Goal: Task Accomplishment & Management: Complete application form

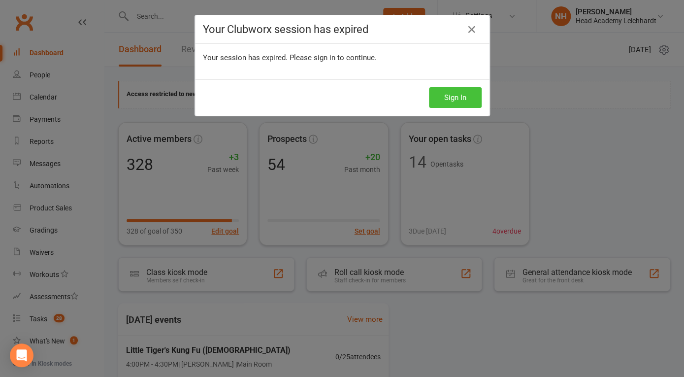
drag, startPoint x: 455, startPoint y: 100, endPoint x: 451, endPoint y: 105, distance: 6.7
click at [455, 100] on button "Sign In" at bounding box center [455, 97] width 53 height 21
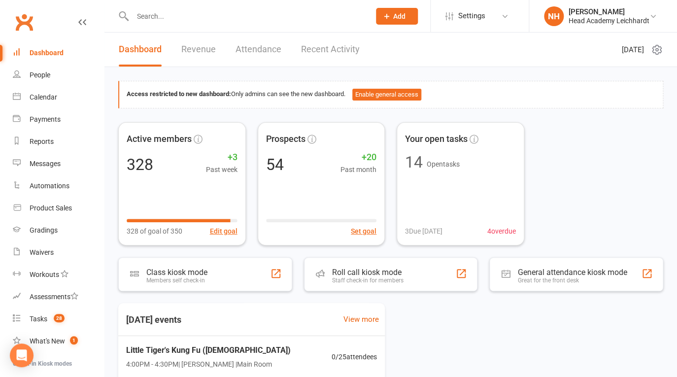
click at [179, 14] on input "text" at bounding box center [246, 16] width 233 height 14
click at [408, 19] on button "Add" at bounding box center [397, 16] width 42 height 17
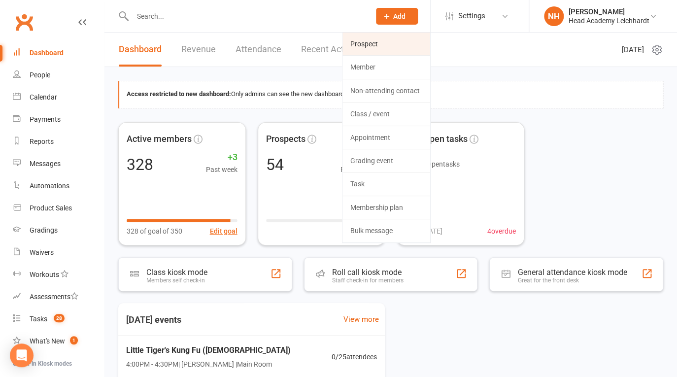
click at [401, 40] on link "Prospect" at bounding box center [386, 44] width 88 height 23
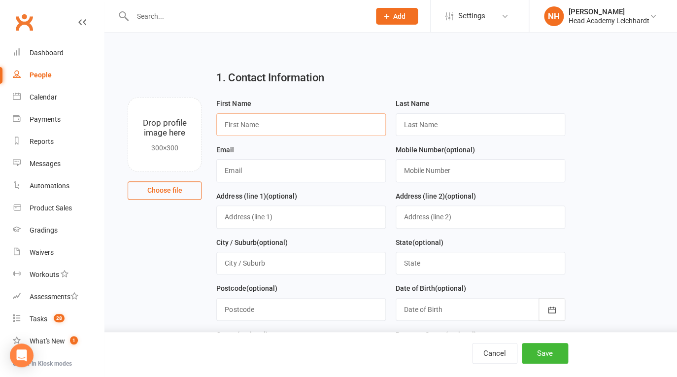
click at [298, 119] on input "text" at bounding box center [300, 124] width 169 height 23
click at [309, 119] on input "text" at bounding box center [300, 124] width 169 height 23
type input "[PERSON_NAME]"
type input "Hynd"
paste input "[EMAIL_ADDRESS][DOMAIN_NAME]"
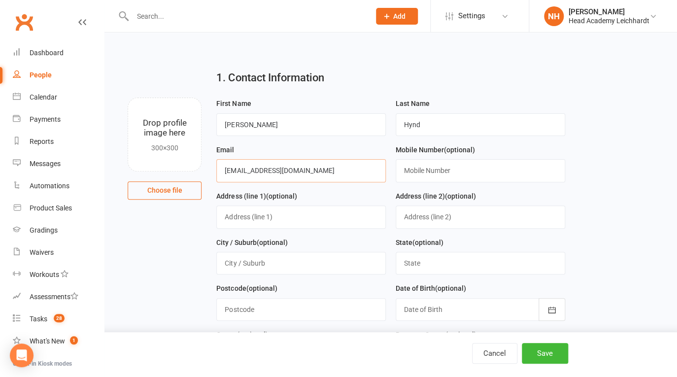
type input "[EMAIL_ADDRESS][DOMAIN_NAME]"
paste input "0416 777 116"
type input "0416 777 116"
click at [342, 239] on div "City / Suburb (optional)" at bounding box center [300, 255] width 169 height 38
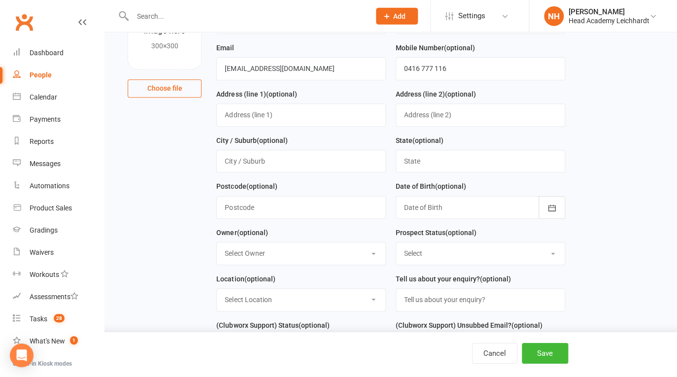
scroll to position [158, 0]
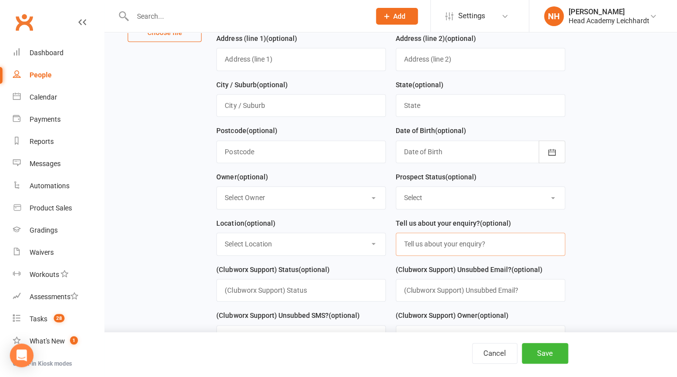
click at [431, 248] on input "text" at bounding box center [480, 244] width 169 height 23
type input "[PERSON_NAME] is wanting to try martial arts. Physical girl, mum would like to …"
select select "0"
click option "[PERSON_NAME]" at bounding box center [0, 0] width 0 height 0
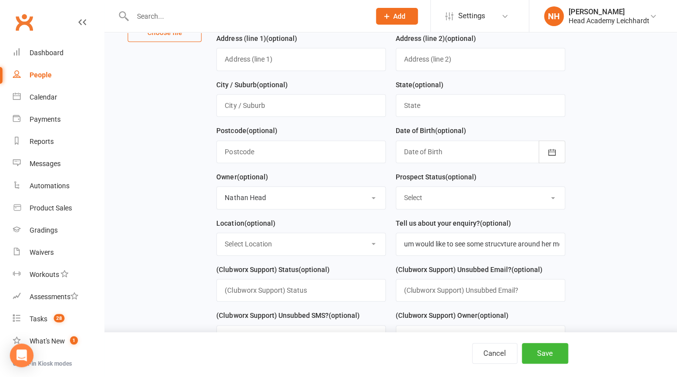
select select "Intro booked"
click option "Intro booked" at bounding box center [0, 0] width 0 height 0
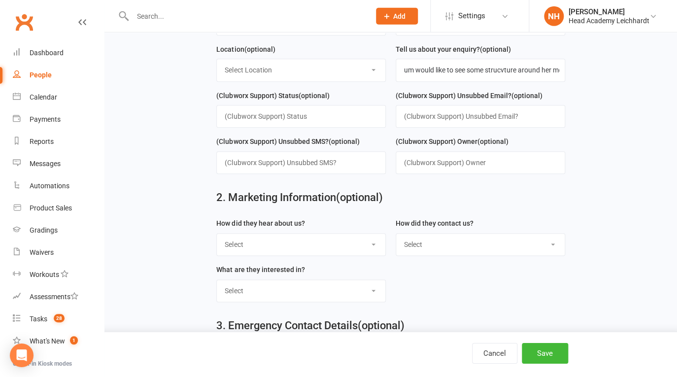
scroll to position [370, 0]
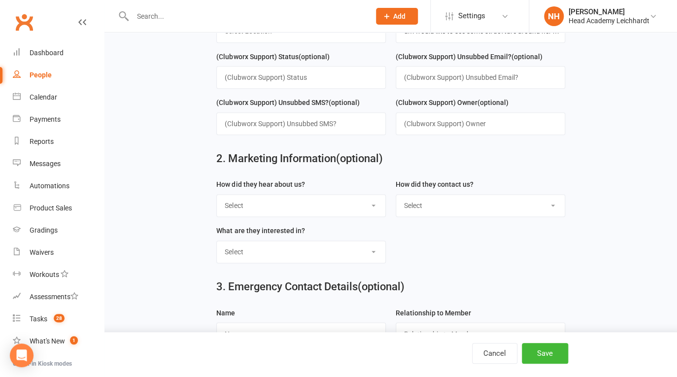
click at [217, 195] on select "Select Google Through A Friend Non Member Poster Magazine Walk by Letter Box Dr…" at bounding box center [301, 206] width 168 height 22
select select "Google"
click option "Google" at bounding box center [0, 0] width 0 height 0
select select "Website Form"
click option "Website Form" at bounding box center [0, 0] width 0 height 0
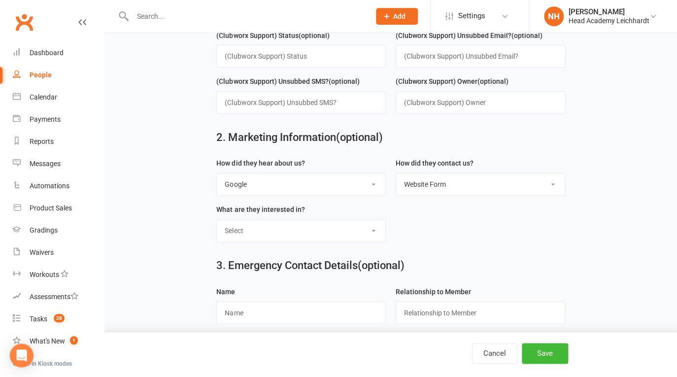
scroll to position [410, 0]
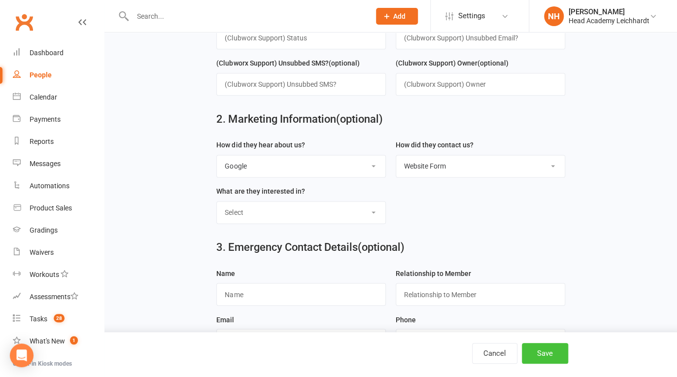
click at [550, 351] on button "Save" at bounding box center [545, 353] width 46 height 21
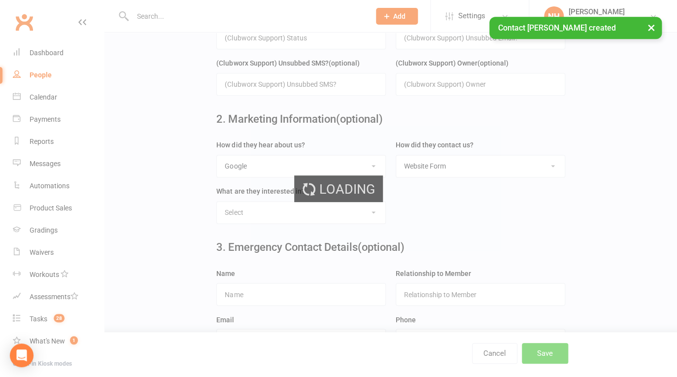
scroll to position [0, 0]
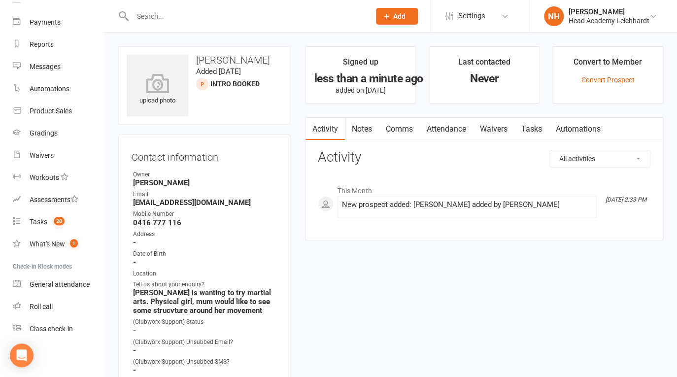
click at [530, 125] on link "Tasks" at bounding box center [531, 129] width 34 height 23
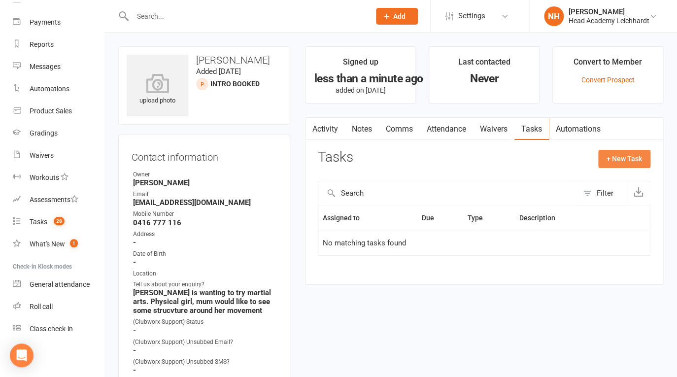
click at [626, 157] on button "+ New Task" at bounding box center [624, 159] width 52 height 18
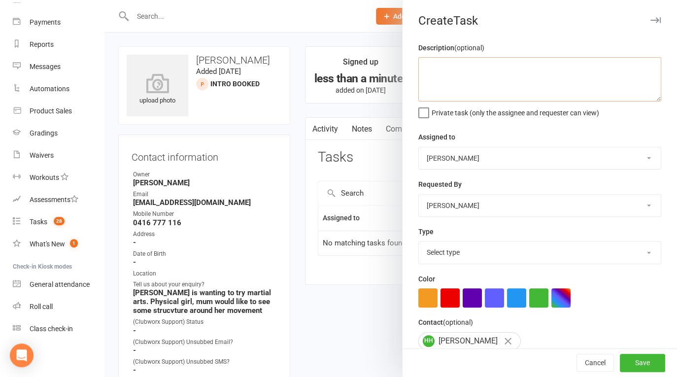
click at [457, 65] on textarea at bounding box center [539, 79] width 243 height 44
type textarea "check in following intro"
select select "18926"
click option "Phone call" at bounding box center [0, 0] width 0 height 0
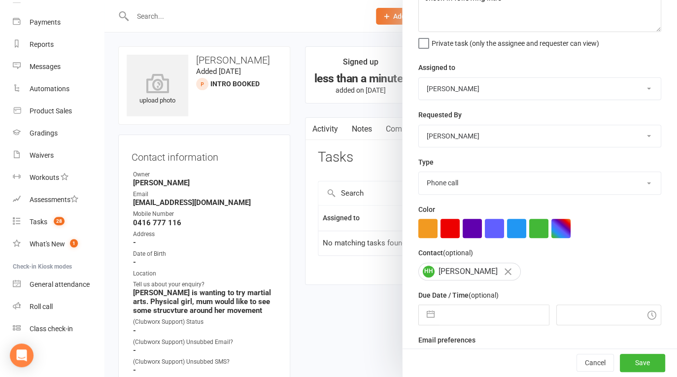
scroll to position [92, 0]
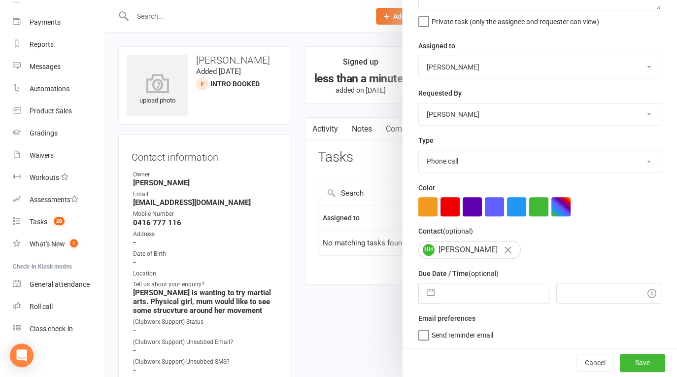
select select "7"
select select "2025"
select select "8"
select select "2025"
select select "9"
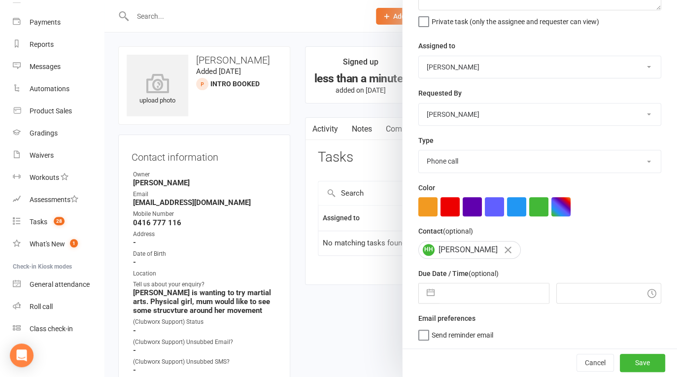
select select "2025"
click at [472, 296] on input "text" at bounding box center [493, 293] width 109 height 20
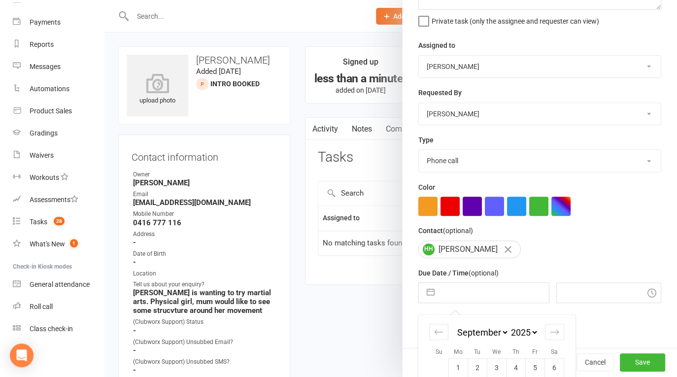
scroll to position [179, 0]
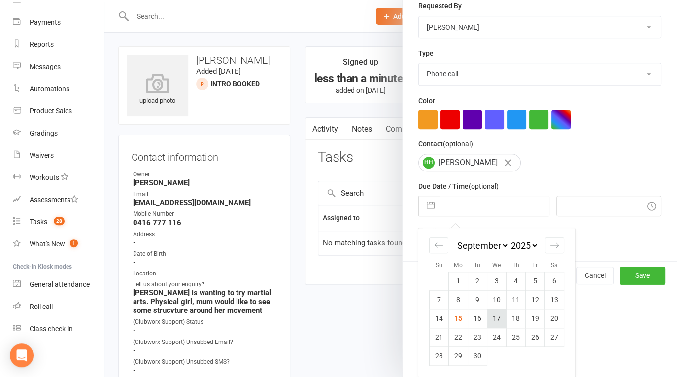
click at [489, 322] on td "17" at bounding box center [496, 318] width 19 height 19
type input "[DATE]"
type input "2:45pm"
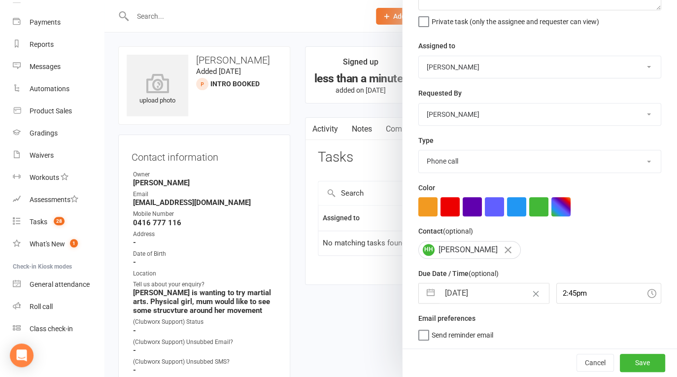
scroll to position [92, 0]
drag, startPoint x: 637, startPoint y: 362, endPoint x: 637, endPoint y: 357, distance: 5.4
click at [636, 362] on button "Save" at bounding box center [642, 363] width 45 height 18
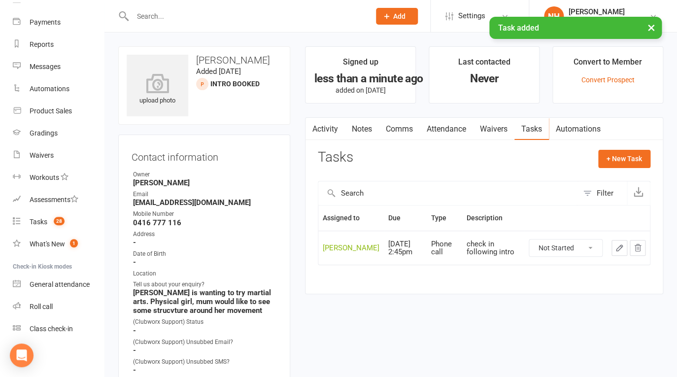
click at [651, 27] on button "×" at bounding box center [651, 27] width 18 height 21
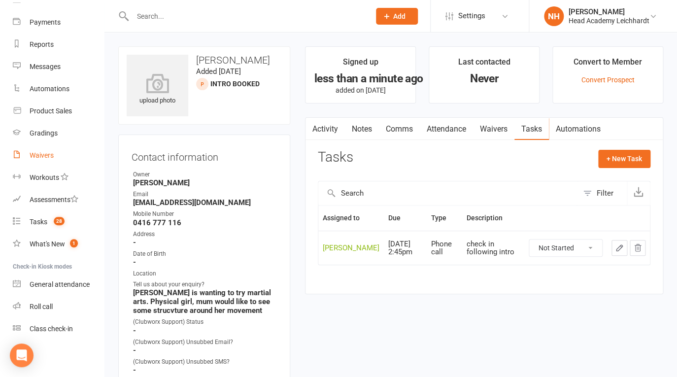
scroll to position [0, 0]
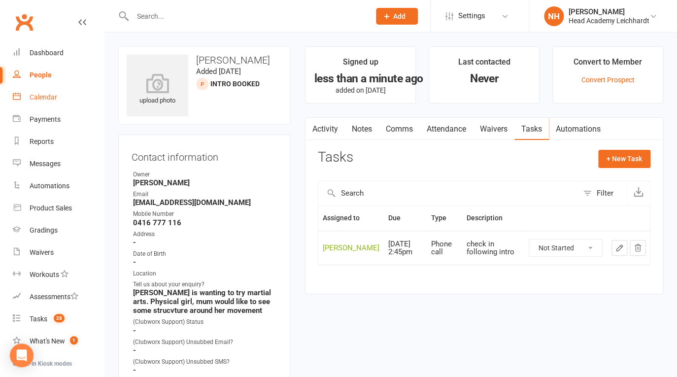
click at [40, 95] on div "Calendar" at bounding box center [44, 97] width 28 height 8
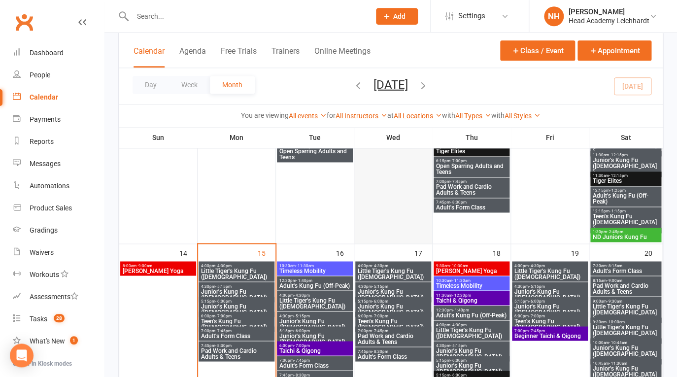
scroll to position [465, 0]
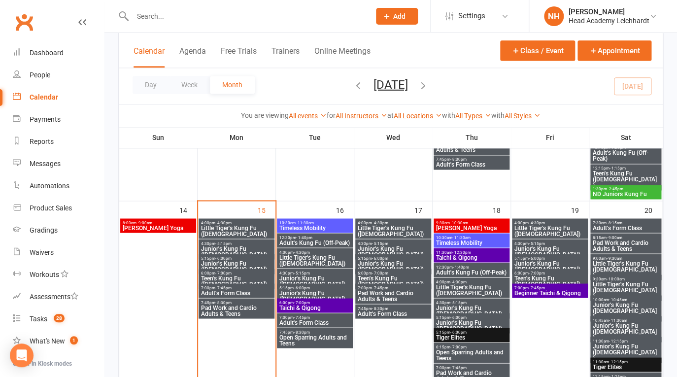
click at [314, 269] on div "4:30pm - 5:15pm Junior's Kung Fu ([DEMOGRAPHIC_DATA])" at bounding box center [315, 278] width 76 height 20
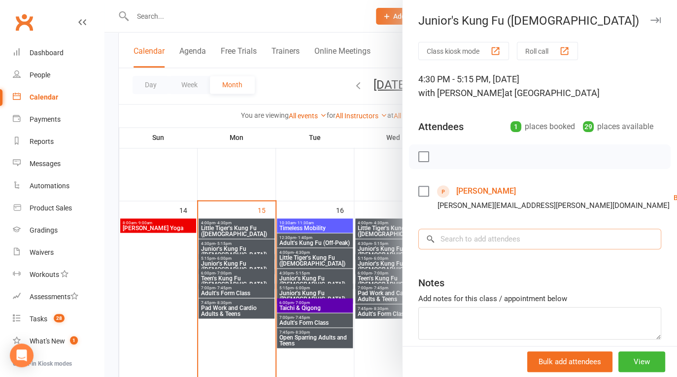
click at [489, 233] on input "search" at bounding box center [539, 239] width 243 height 21
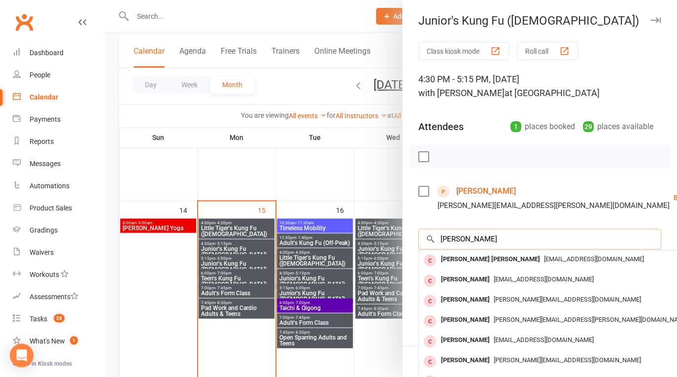
type input "[PERSON_NAME]"
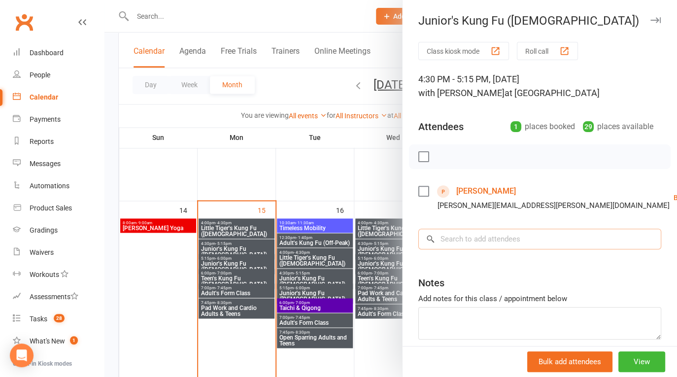
click at [493, 240] on input "search" at bounding box center [539, 239] width 243 height 21
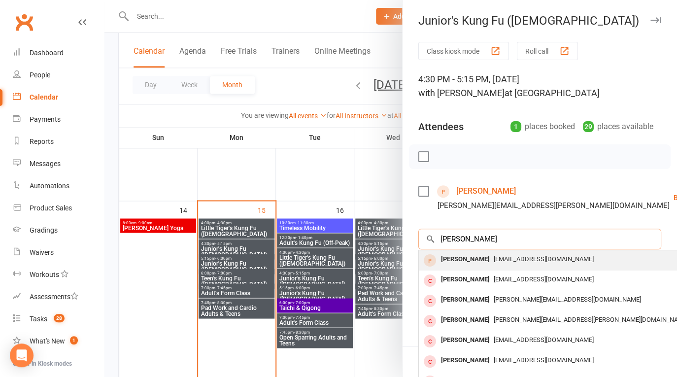
type input "[PERSON_NAME]"
click at [471, 261] on div "[PERSON_NAME]" at bounding box center [465, 259] width 57 height 14
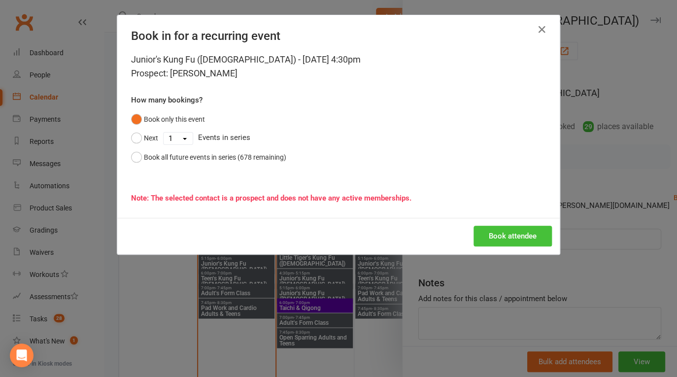
click at [502, 237] on button "Book attendee" at bounding box center [512, 236] width 78 height 21
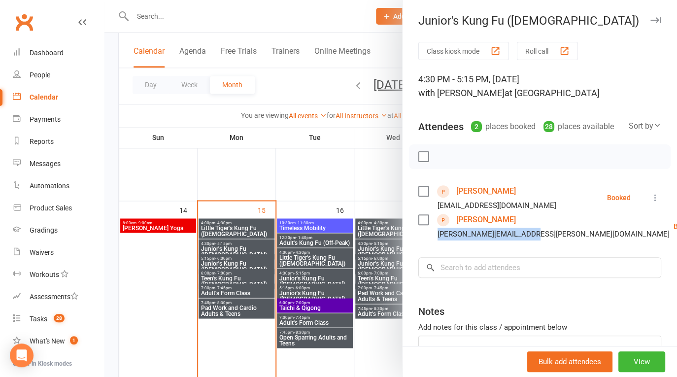
drag, startPoint x: 434, startPoint y: 248, endPoint x: 524, endPoint y: 248, distance: 89.2
click at [524, 240] on div "[PERSON_NAME][EMAIL_ADDRESS][PERSON_NAME][DOMAIN_NAME]" at bounding box center [553, 234] width 232 height 13
copy div "[PERSON_NAME][EMAIL_ADDRESS][PERSON_NAME][DOMAIN_NAME]"
